Goal: Check status: Check status

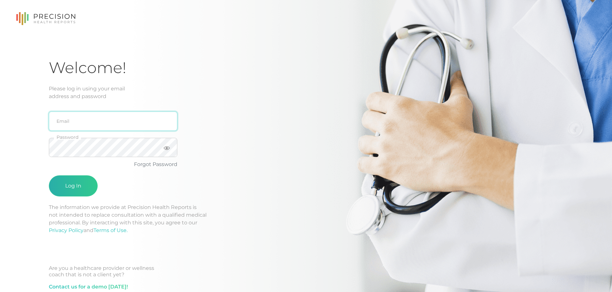
type input "[PERSON_NAME][EMAIL_ADDRESS][DOMAIN_NAME]"
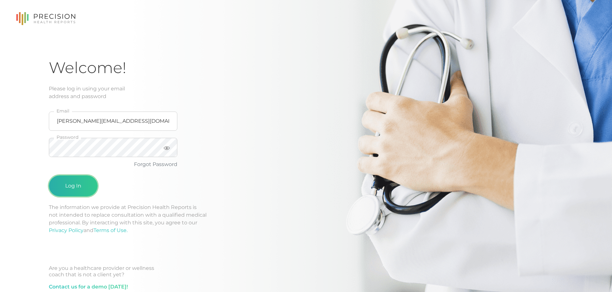
click at [83, 188] on button "Log In" at bounding box center [73, 186] width 49 height 21
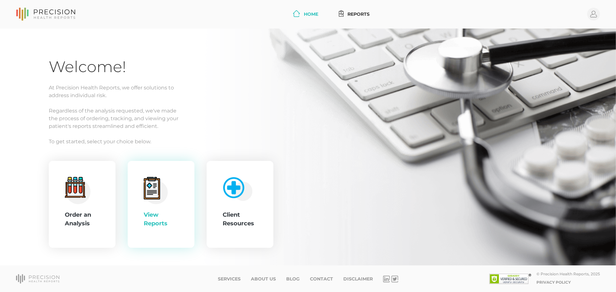
click at [188, 211] on div "View Reports" at bounding box center [161, 204] width 67 height 87
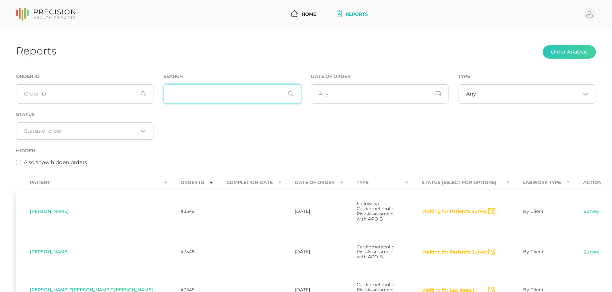
click at [201, 102] on input "text" at bounding box center [232, 93] width 138 height 19
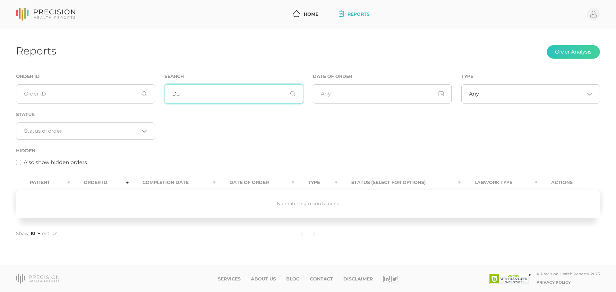
type input "D"
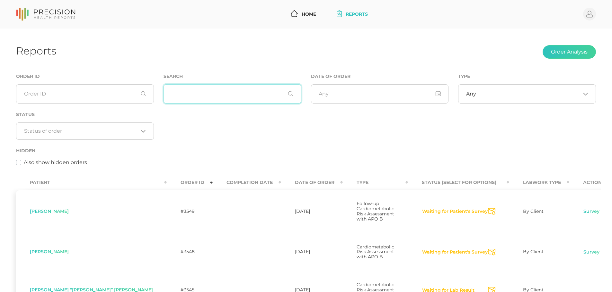
click at [227, 95] on input "text" at bounding box center [232, 93] width 138 height 19
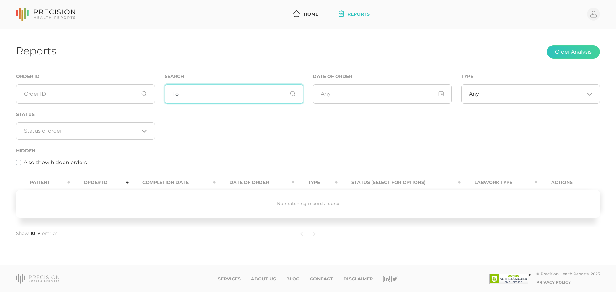
type input "F"
type input "D"
type input "G"
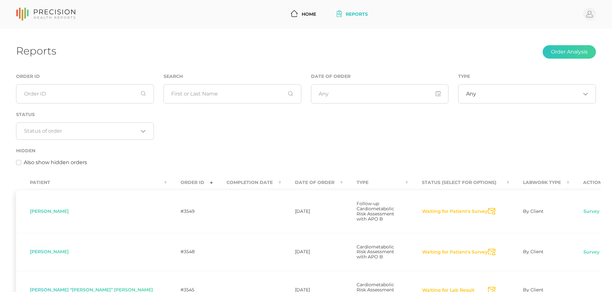
click at [157, 127] on div "Status Loading..." at bounding box center [84, 129] width 147 height 36
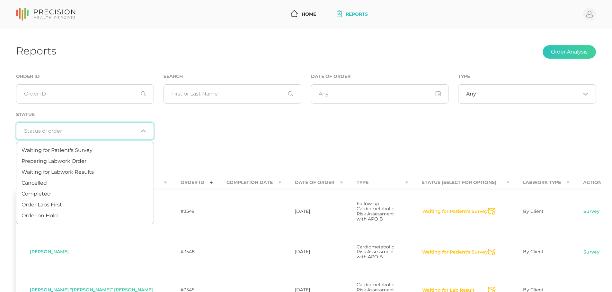
click at [137, 131] on input "Search for option" at bounding box center [81, 131] width 114 height 6
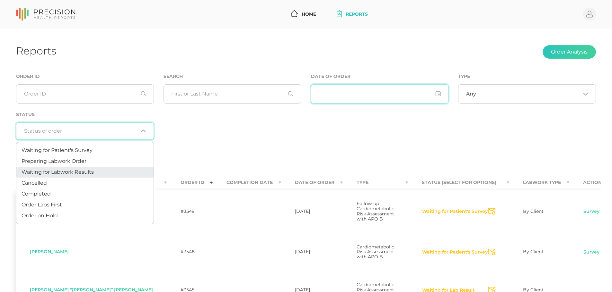
click at [327, 94] on input "input" at bounding box center [380, 93] width 138 height 19
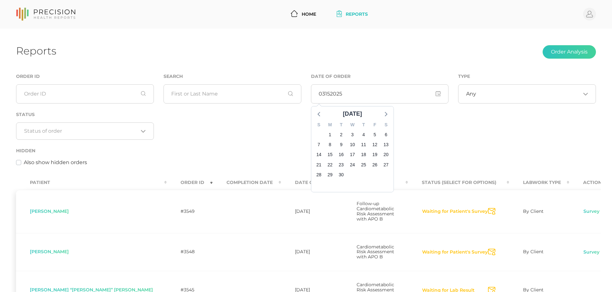
click at [414, 117] on div "Order ID Search Date of Order September 2025 S M T W T F S 31 1 2 3 4 5 6 7 8 9…" at bounding box center [305, 123] width 589 height 101
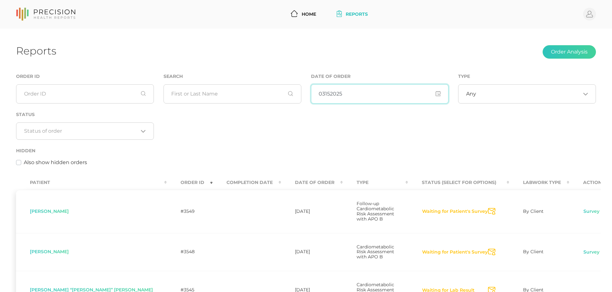
click at [324, 94] on input "input" at bounding box center [380, 93] width 138 height 19
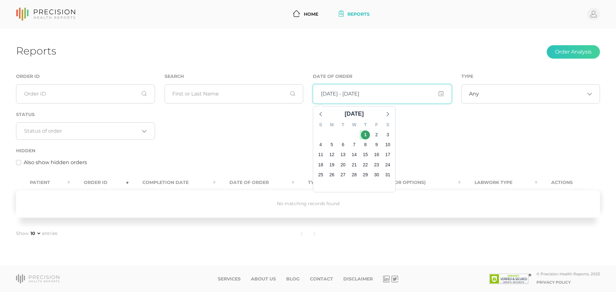
type input "01/01/1520 - 03/01/2001"
click at [264, 147] on div "Hidden Also show hidden orders" at bounding box center [308, 157] width 584 height 20
click at [351, 98] on input "input" at bounding box center [382, 93] width 139 height 19
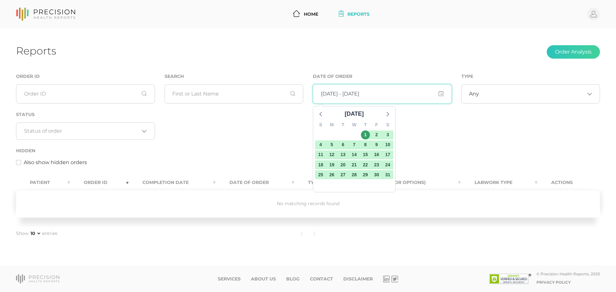
drag, startPoint x: 404, startPoint y: 95, endPoint x: 181, endPoint y: 102, distance: 222.9
click at [181, 102] on div "Order ID Search Date of Order January 1520 S M T W T F S 28 29 30 31 1 2 3 4 5 …" at bounding box center [308, 123] width 594 height 101
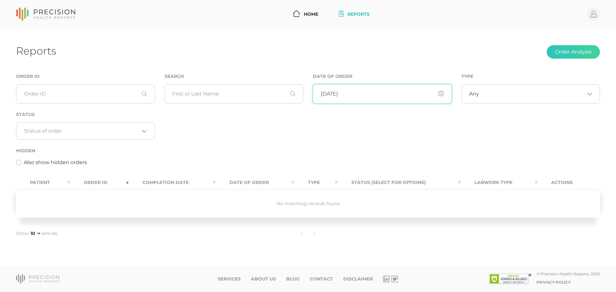
type input "03/01/2025"
click at [284, 145] on div "Order ID Search Date of Order Type Any Loading... Status Loading... Hidden Also…" at bounding box center [308, 123] width 594 height 101
click at [349, 96] on input "input" at bounding box center [382, 93] width 139 height 19
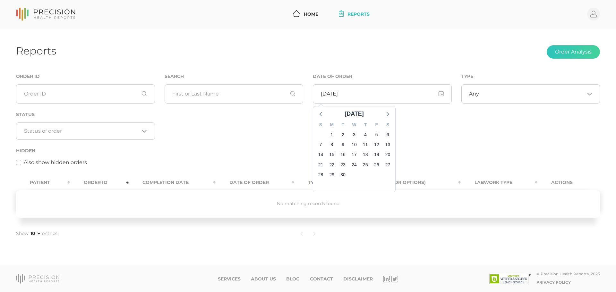
click at [329, 52] on div "Reports Order Analysis" at bounding box center [308, 52] width 584 height 15
drag, startPoint x: 276, startPoint y: 128, endPoint x: 266, endPoint y: 125, distance: 10.6
click at [275, 128] on div "Order ID Search Date of Order Type Any Loading... Status Loading... Hidden Also…" at bounding box center [308, 123] width 594 height 101
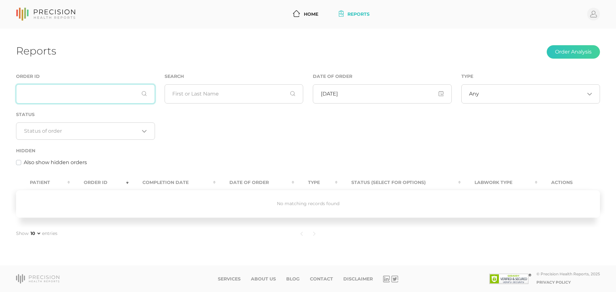
drag, startPoint x: 107, startPoint y: 99, endPoint x: 128, endPoint y: 100, distance: 20.6
click at [105, 100] on input "text" at bounding box center [85, 93] width 139 height 19
click at [111, 54] on div "Reports Order Analysis" at bounding box center [308, 52] width 584 height 15
click at [302, 17] on link "Home" at bounding box center [306, 14] width 31 height 12
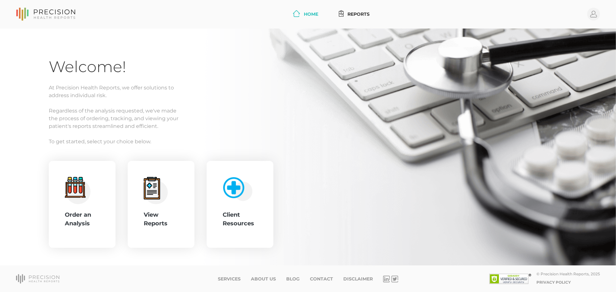
click at [308, 10] on link "Home" at bounding box center [306, 14] width 31 height 12
click at [340, 10] on link "Reports" at bounding box center [354, 14] width 36 height 12
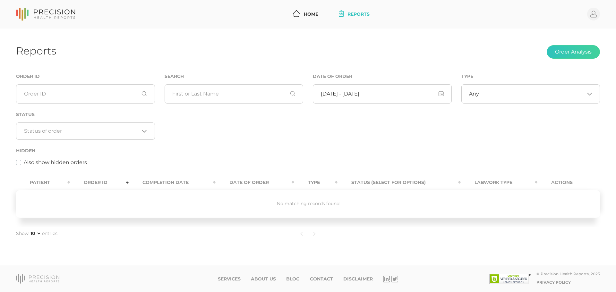
click at [306, 105] on div "Search" at bounding box center [234, 92] width 149 height 38
click at [214, 61] on div "Reports Order Analysis Order ID Search Date of Order Type Any Loading... Status…" at bounding box center [308, 148] width 616 height 238
click at [334, 142] on div "Order ID Search Date of Order Type Any Loading... Status Loading... Hidden Also…" at bounding box center [308, 123] width 594 height 101
click at [52, 89] on input "text" at bounding box center [85, 93] width 139 height 19
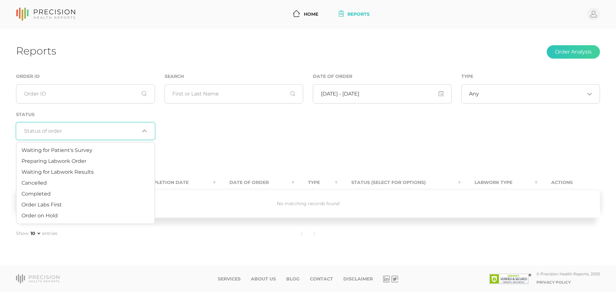
click at [111, 129] on input "Search for option" at bounding box center [82, 131] width 116 height 6
click at [52, 182] on li "Cancelled" at bounding box center [85, 183] width 138 height 11
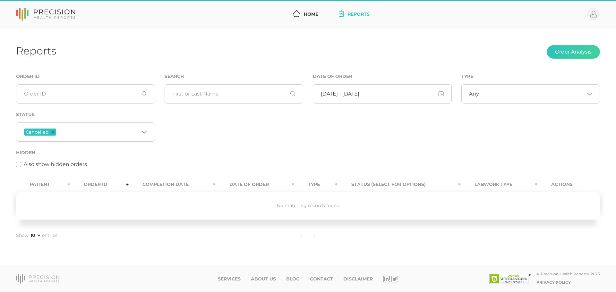
click at [408, 168] on div "Also show hidden orders" at bounding box center [308, 165] width 584 height 8
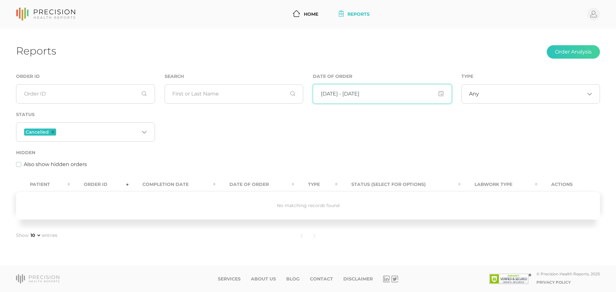
click at [373, 95] on input "input" at bounding box center [382, 93] width 139 height 19
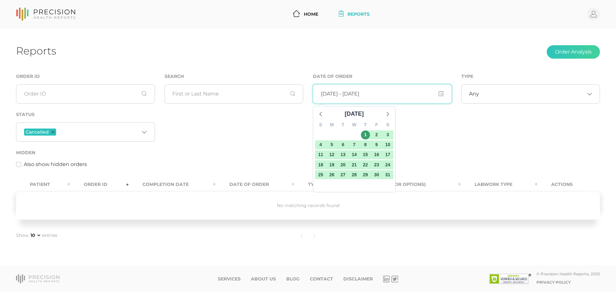
click at [441, 93] on input "input" at bounding box center [382, 93] width 139 height 19
drag, startPoint x: 477, startPoint y: 60, endPoint x: 465, endPoint y: 62, distance: 12.7
click at [475, 60] on div "Reports Order Analysis Order ID Search Date of Order January 1520 S M T W T F S…" at bounding box center [308, 148] width 616 height 238
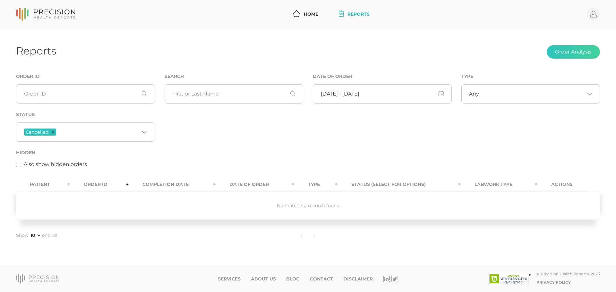
click at [65, 15] on icon at bounding box center [45, 14] width 59 height 13
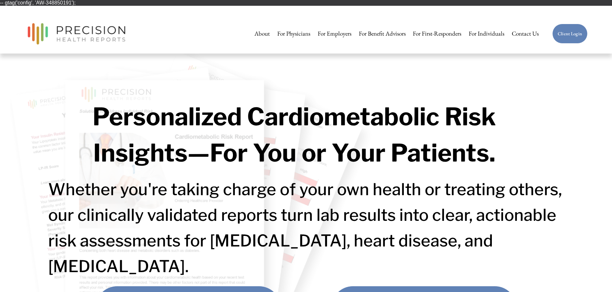
click at [565, 37] on link "Client Login" at bounding box center [569, 34] width 35 height 20
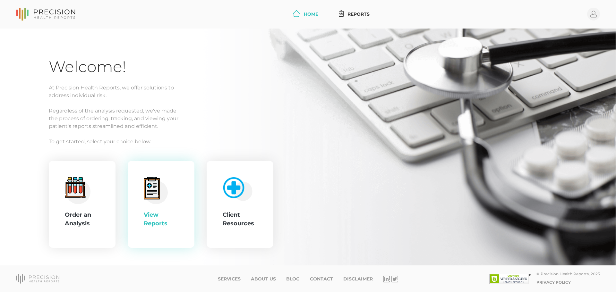
click at [165, 220] on div "View Reports" at bounding box center [161, 219] width 35 height 17
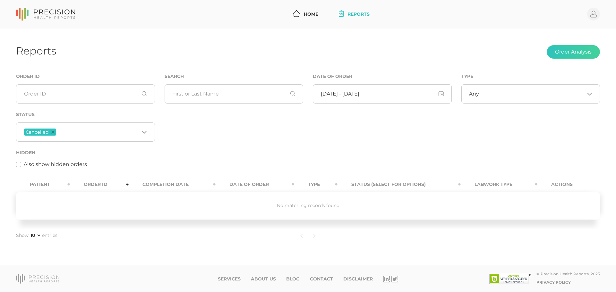
click at [53, 134] on span "Cancelled" at bounding box center [40, 132] width 32 height 7
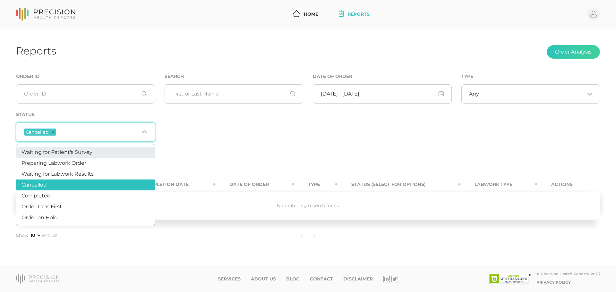
click at [34, 151] on span "Waiting for Patient's Survey" at bounding box center [57, 152] width 71 height 6
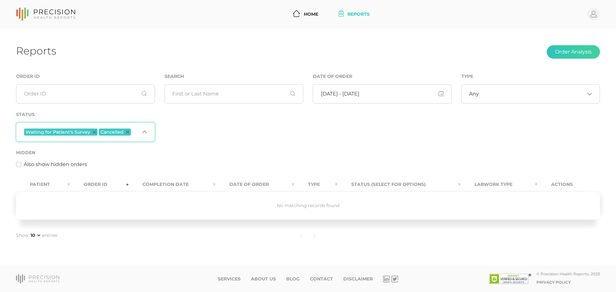
click at [126, 128] on div "Waiting for Patient's Survey Cancelled" at bounding box center [82, 132] width 116 height 8
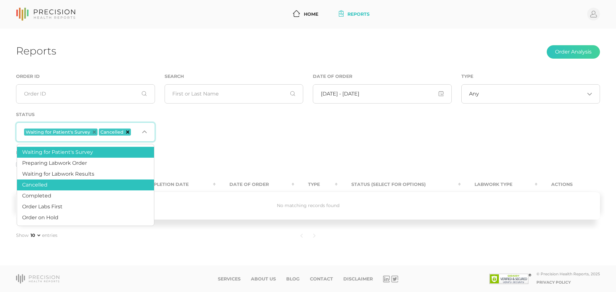
click at [127, 133] on icon "Deselect Cancelled" at bounding box center [127, 132] width 3 height 3
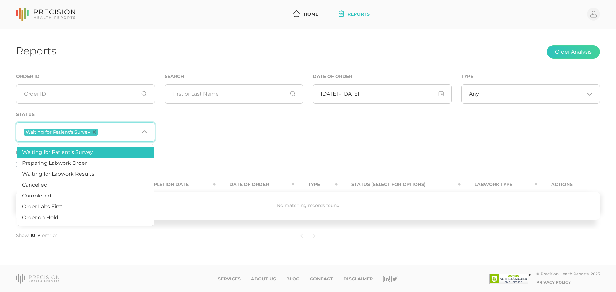
drag, startPoint x: 121, startPoint y: 134, endPoint x: 104, endPoint y: 134, distance: 17.0
click at [117, 134] on input "Search for option" at bounding box center [119, 132] width 40 height 8
click at [91, 132] on span "Waiting for Patient's Survey" at bounding box center [61, 132] width 74 height 7
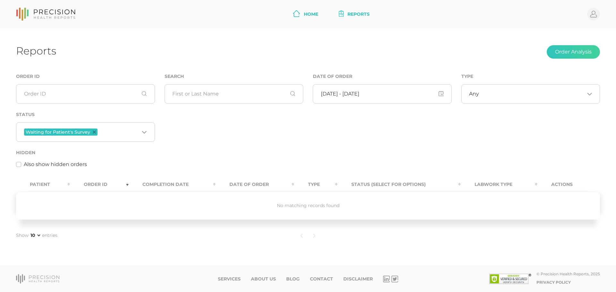
click at [301, 17] on link "Home" at bounding box center [306, 14] width 31 height 12
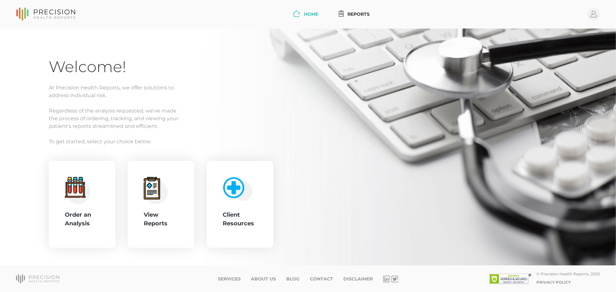
click at [302, 15] on link "Home" at bounding box center [306, 14] width 31 height 12
click at [236, 197] on img at bounding box center [236, 187] width 33 height 27
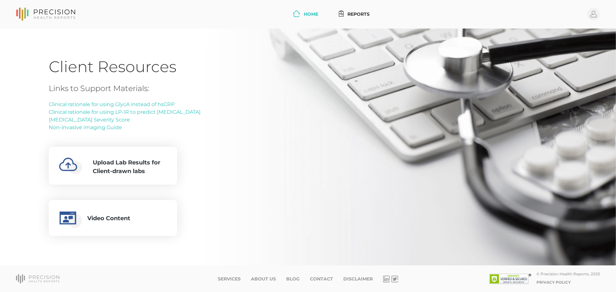
click at [307, 13] on link "Home" at bounding box center [306, 14] width 31 height 12
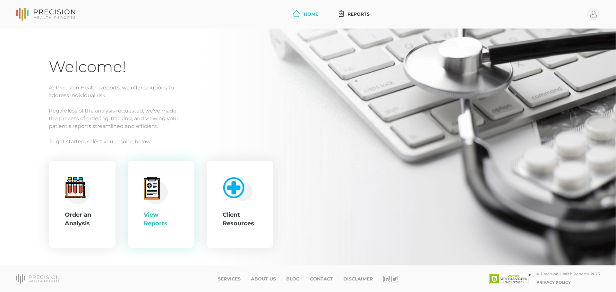
click at [153, 183] on icon at bounding box center [151, 189] width 13 height 18
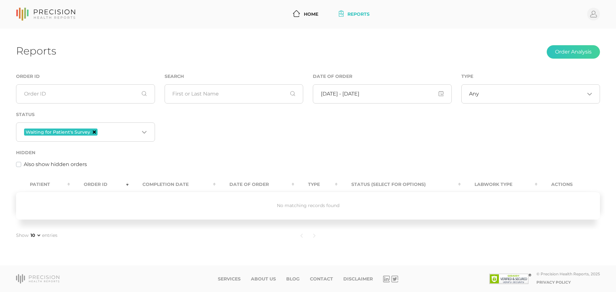
click at [93, 132] on icon "Deselect Waiting for Patient's Survey" at bounding box center [94, 132] width 3 height 3
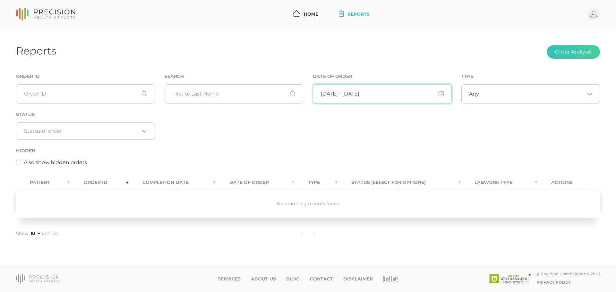
click at [354, 95] on input "input" at bounding box center [382, 93] width 139 height 19
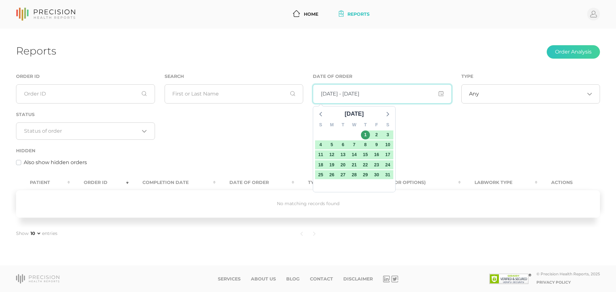
drag, startPoint x: 332, startPoint y: 92, endPoint x: 293, endPoint y: 94, distance: 38.6
click at [293, 94] on div "Order ID Search Date of Order January 1520 S M T W T F S 28 29 30 31 1 2 3 4 5 …" at bounding box center [308, 123] width 594 height 101
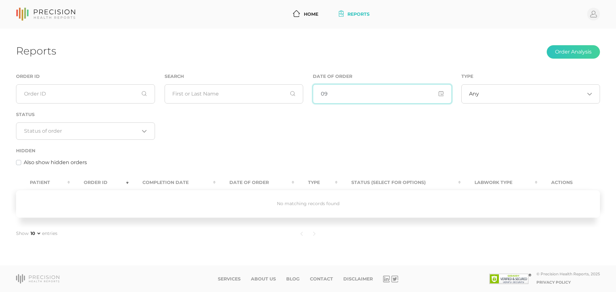
type input "0"
click at [251, 44] on div "Reports Order Analysis Order ID Search Date of Order Type Any Loading... Status…" at bounding box center [308, 148] width 616 height 238
click at [362, 126] on div "Order ID Search Date of Order Type Any Loading... Status Loading... Hidden Also…" at bounding box center [308, 123] width 594 height 101
click at [138, 126] on div "Loading..." at bounding box center [85, 131] width 139 height 17
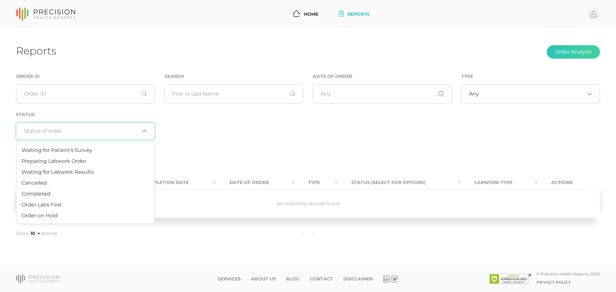
click at [273, 146] on div "Order ID Search Date of Order Type Any Loading... Status Loading... Hidden Also…" at bounding box center [308, 123] width 594 height 101
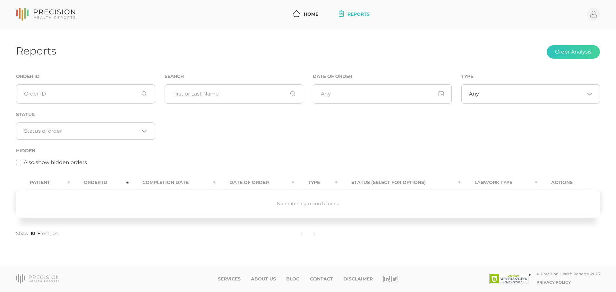
click at [273, 163] on div "Also show hidden orders" at bounding box center [308, 163] width 584 height 8
click at [150, 127] on div "Loading..." at bounding box center [85, 131] width 139 height 17
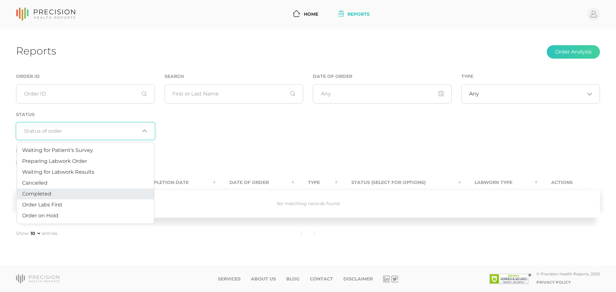
click at [62, 192] on li "Completed" at bounding box center [85, 194] width 137 height 11
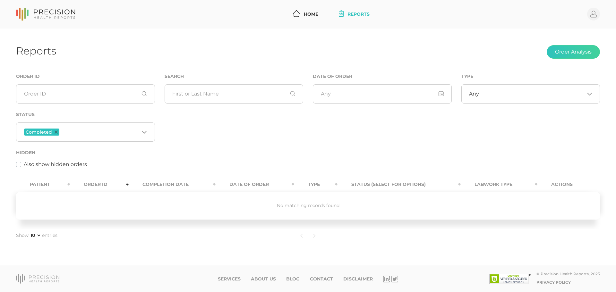
click at [293, 139] on div "Order ID Search Date of Order Type Any Loading... Status Completed Loading... H…" at bounding box center [308, 124] width 594 height 103
click at [61, 24] on nav "Home Reports Profile" at bounding box center [308, 14] width 616 height 29
click at [59, 18] on icon at bounding box center [45, 14] width 59 height 13
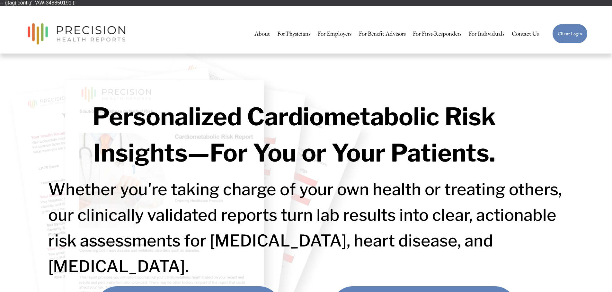
click at [603, 30] on div "Skip to Content About For Physicians For Employers" at bounding box center [306, 33] width 612 height 39
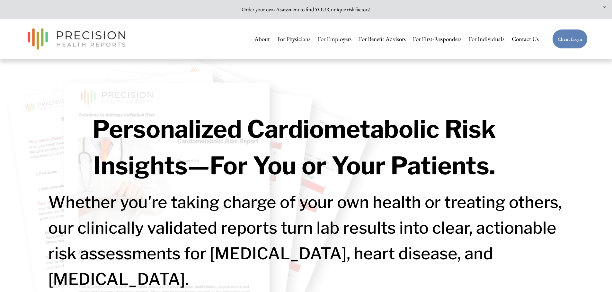
click at [568, 38] on link "Client Login" at bounding box center [569, 39] width 35 height 20
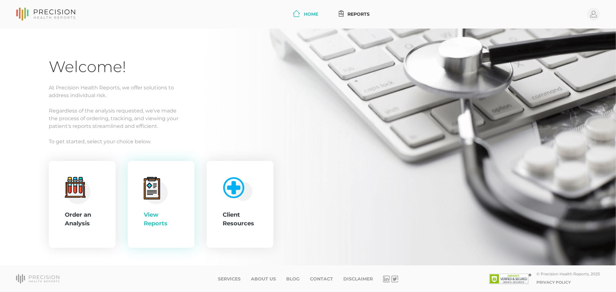
click at [138, 202] on div "View Reports" at bounding box center [161, 204] width 67 height 87
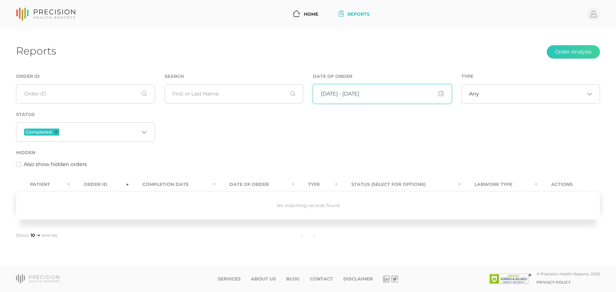
click at [369, 100] on input "input" at bounding box center [382, 93] width 139 height 19
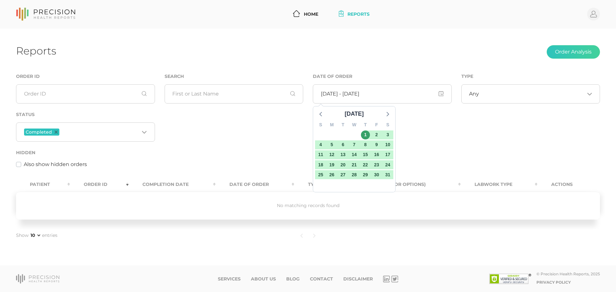
click at [382, 116] on div "January 1520" at bounding box center [355, 114] width 76 height 9
drag, startPoint x: 385, startPoint y: 93, endPoint x: 258, endPoint y: 96, distance: 126.5
click at [258, 94] on div "Order ID Search Date of Order January 1520 S M T W T F S 28 29 30 31 1 2 3 4 5 …" at bounding box center [308, 124] width 594 height 103
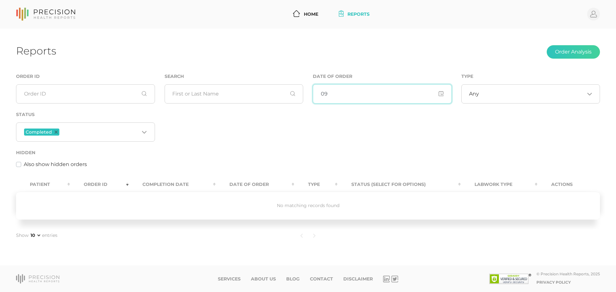
type input "0"
click at [267, 131] on div "Order ID Search Date of Order Type Any Loading... Status Completed Loading... H…" at bounding box center [308, 124] width 594 height 103
click at [245, 146] on div "Order ID Search Date of Order Type Any Loading... Status Completed Loading... H…" at bounding box center [308, 124] width 594 height 103
click at [306, 20] on link "Home" at bounding box center [306, 14] width 31 height 12
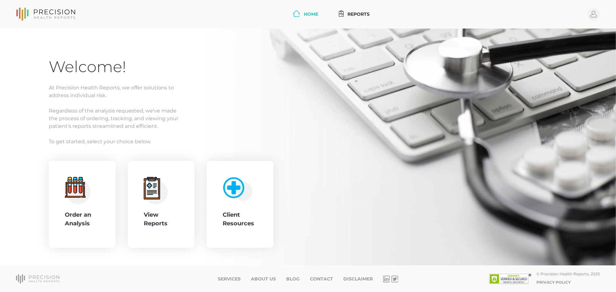
click at [63, 10] on icon at bounding box center [54, 12] width 41 height 5
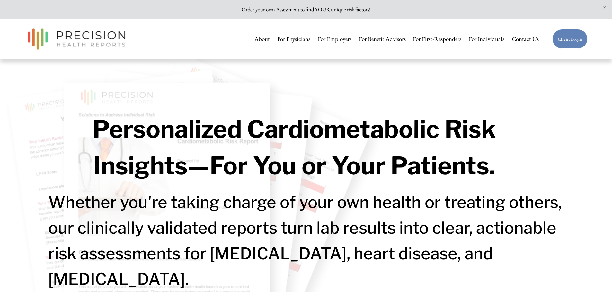
click at [569, 43] on link "Client Login" at bounding box center [569, 39] width 35 height 20
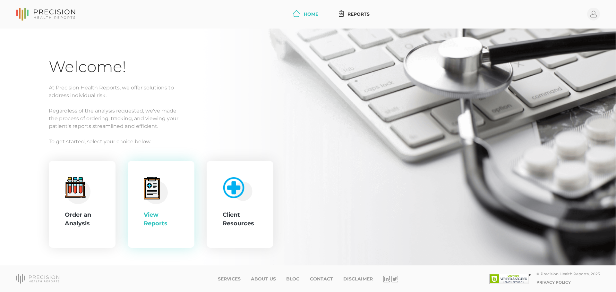
click at [173, 205] on div "View Reports" at bounding box center [161, 204] width 35 height 55
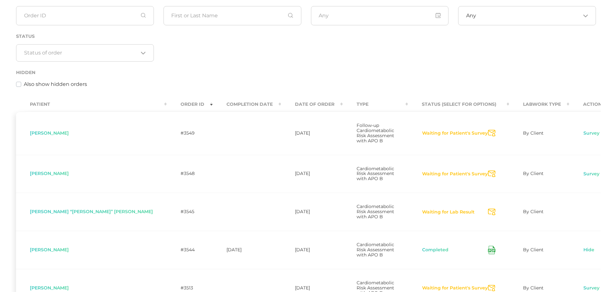
scroll to position [78, 0]
